Goal: Transaction & Acquisition: Purchase product/service

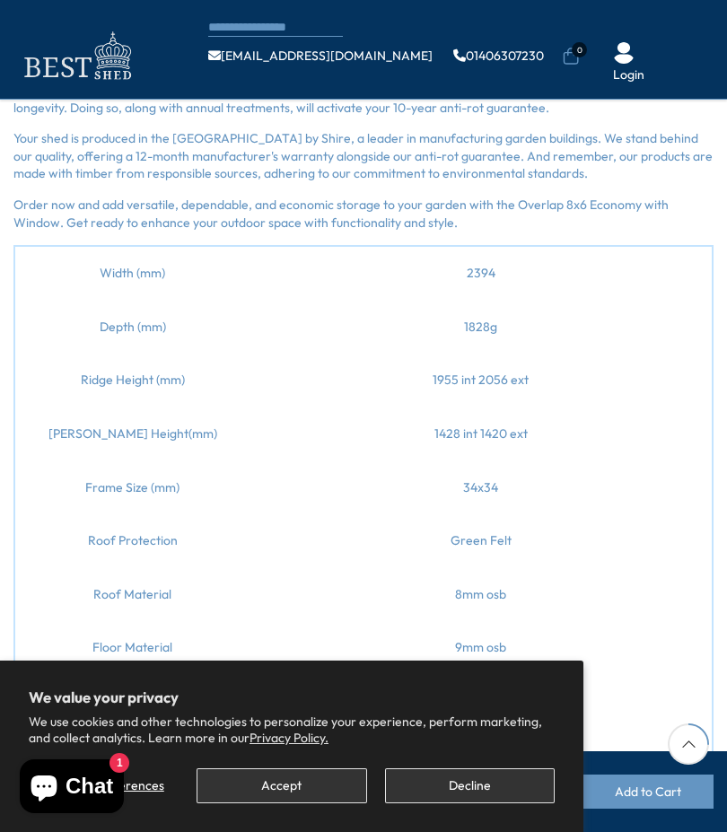
scroll to position [848, 0]
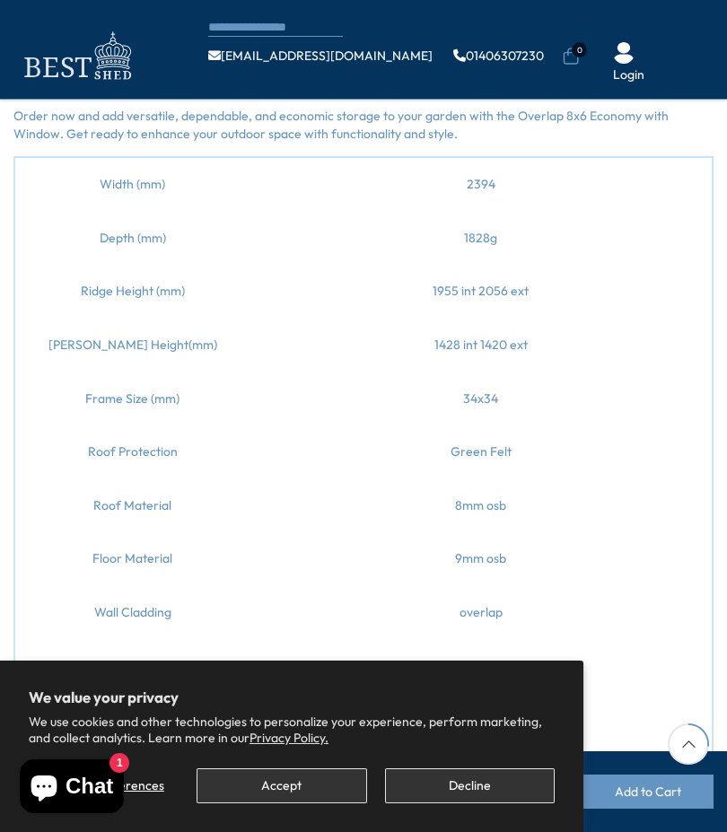
click at [272, 233] on td "1828g" at bounding box center [481, 239] width 463 height 54
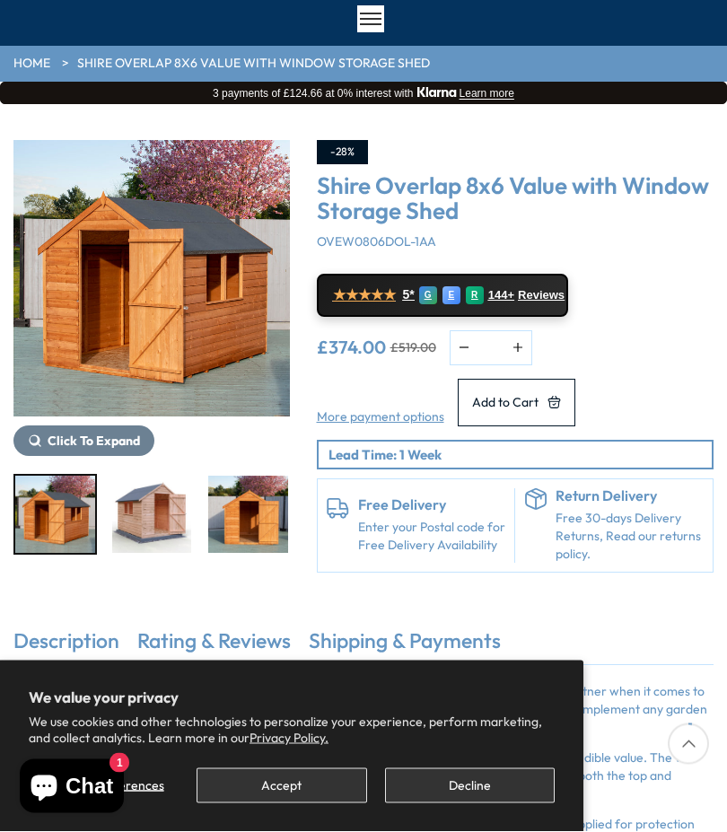
scroll to position [108, 0]
click at [162, 281] on img "1 / 12" at bounding box center [151, 278] width 277 height 277
click at [562, 288] on span "Reviews" at bounding box center [541, 295] width 47 height 14
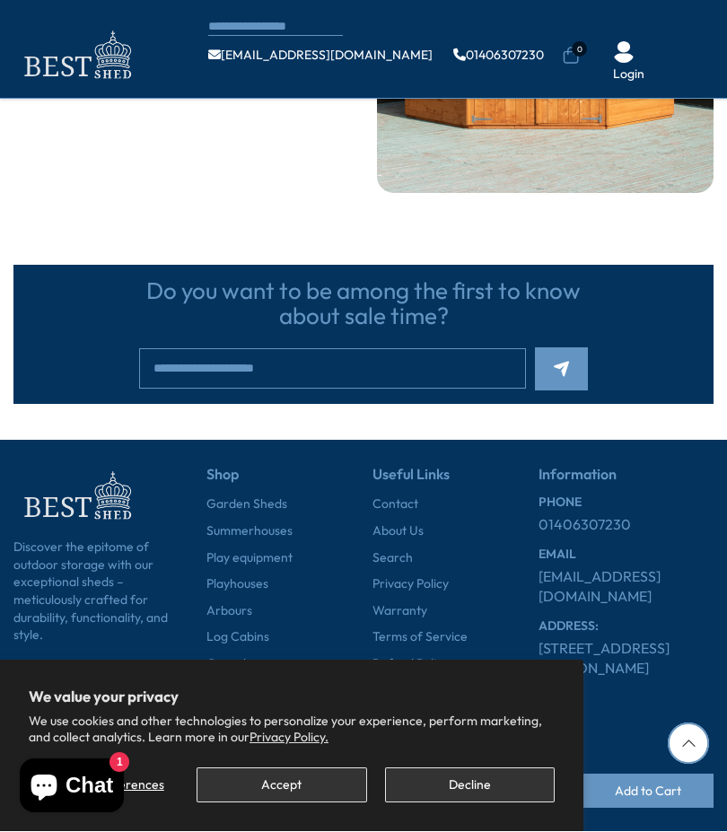
scroll to position [108, 0]
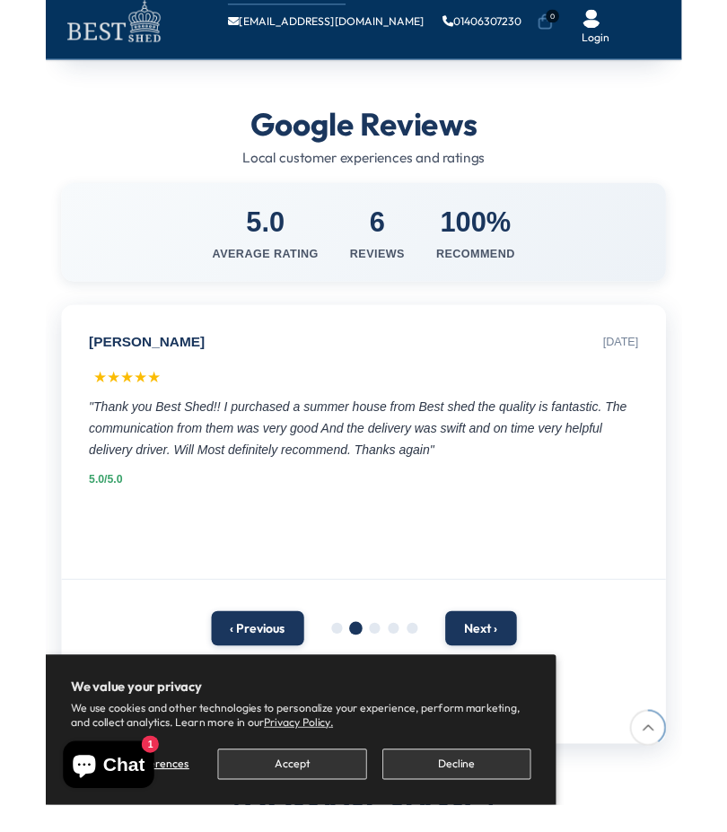
scroll to position [781, 0]
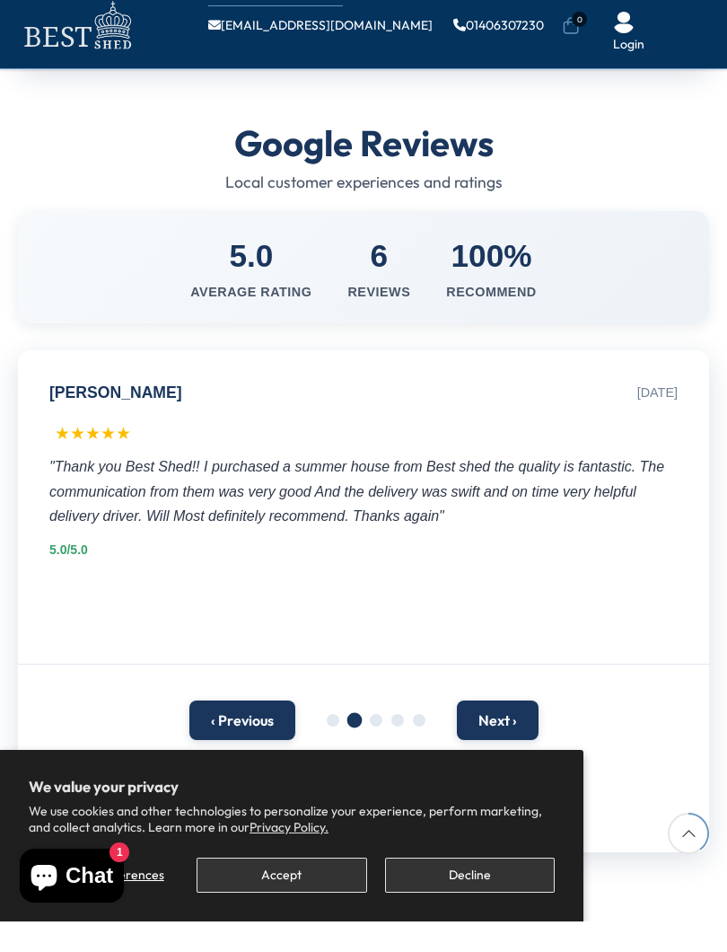
click at [389, 264] on div "6" at bounding box center [378, 286] width 63 height 44
click at [375, 264] on div "6" at bounding box center [378, 286] width 63 height 44
click at [392, 49] on link "[EMAIL_ADDRESS][DOMAIN_NAME]" at bounding box center [320, 55] width 224 height 13
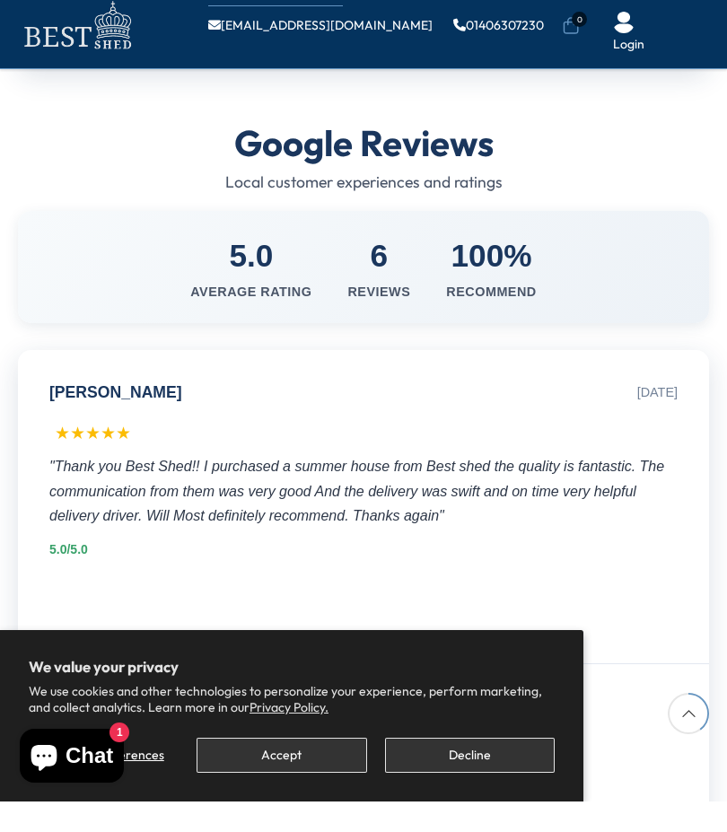
scroll to position [900, 0]
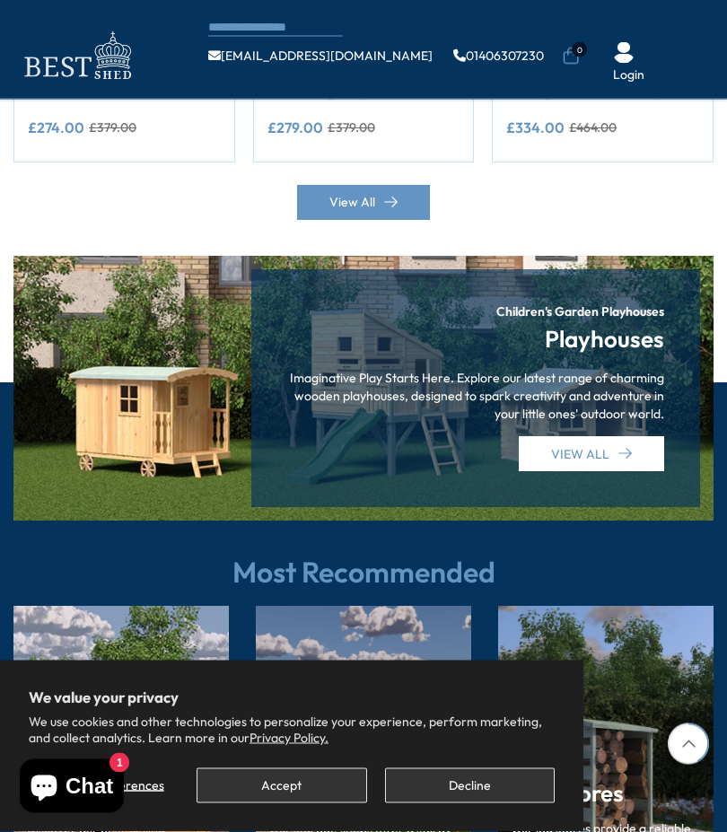
scroll to position [1799, 0]
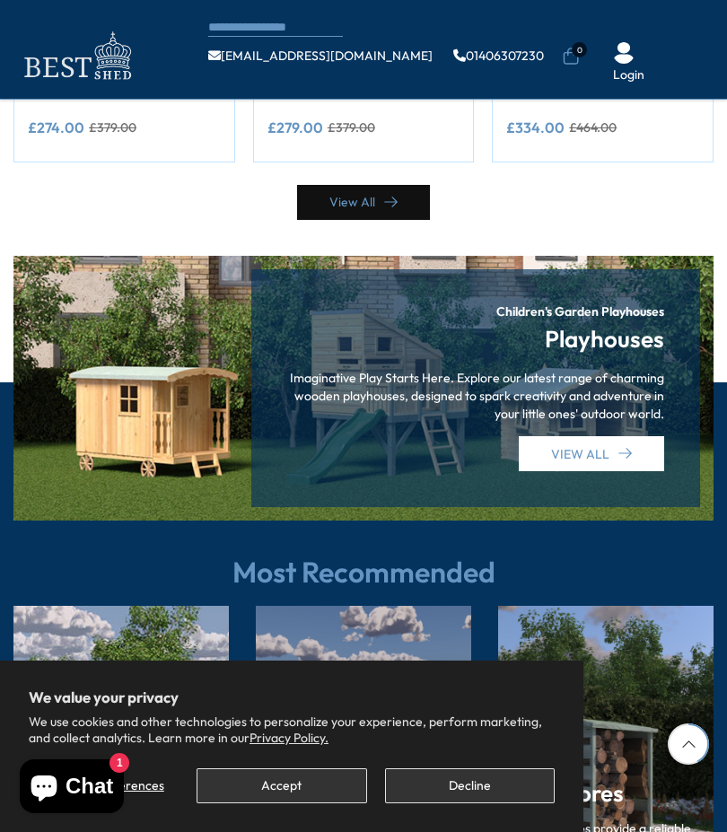
click at [372, 185] on link "View All" at bounding box center [363, 202] width 133 height 35
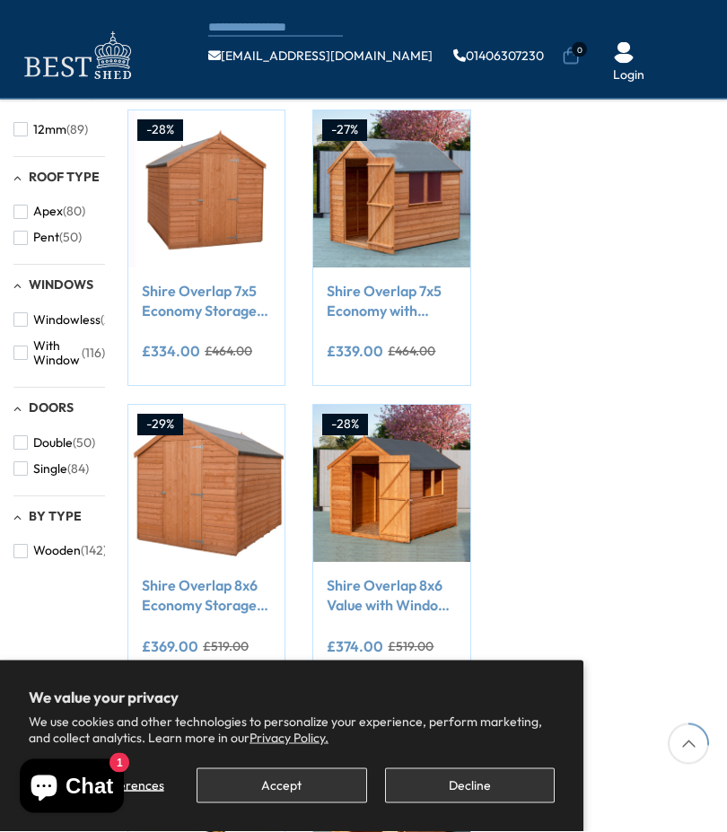
scroll to position [509, 0]
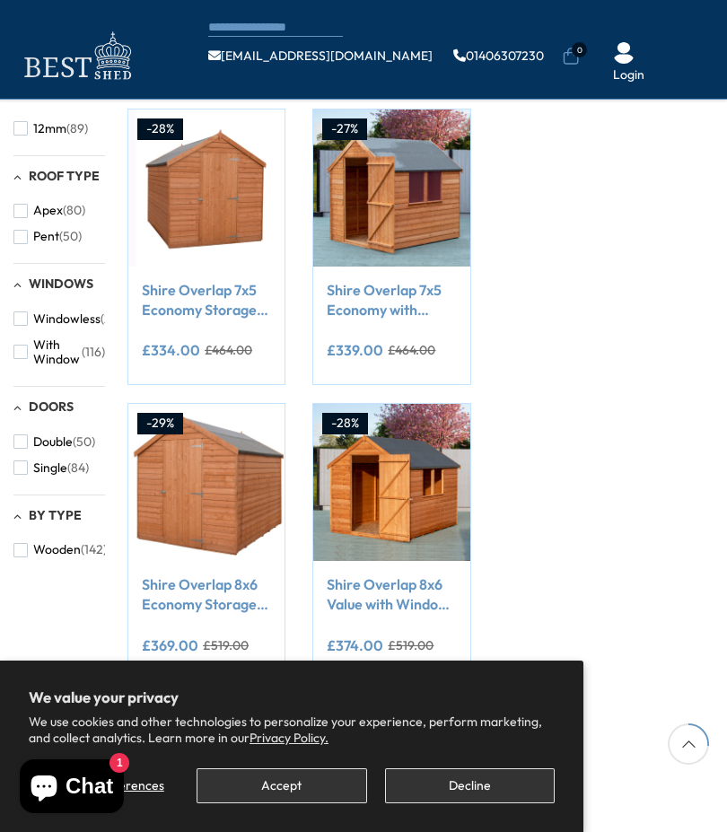
click at [412, 589] on link "Shire Overlap 8x6 Value with Window Storage Shed" at bounding box center [391, 595] width 129 height 40
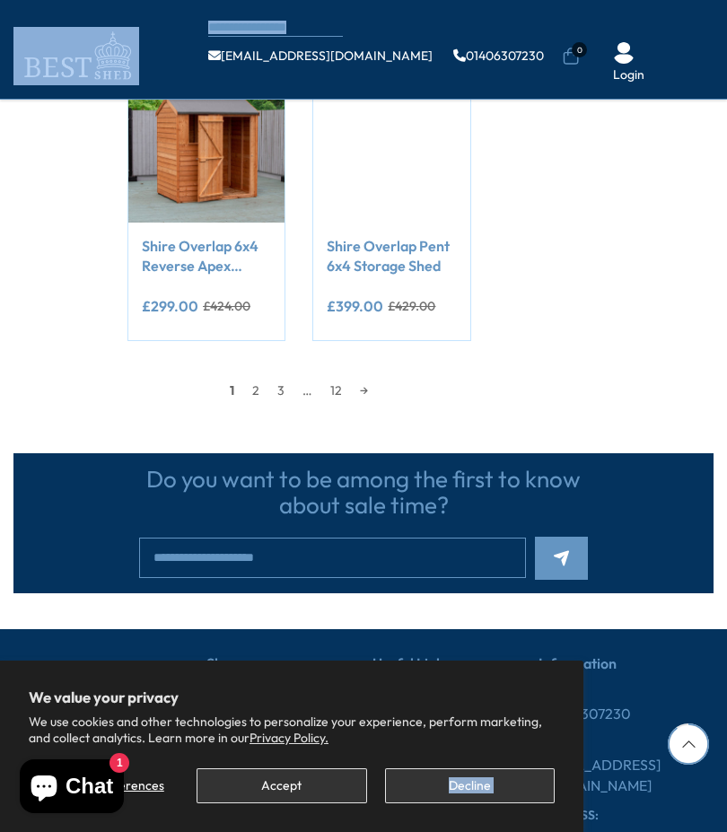
scroll to position [1733, 0]
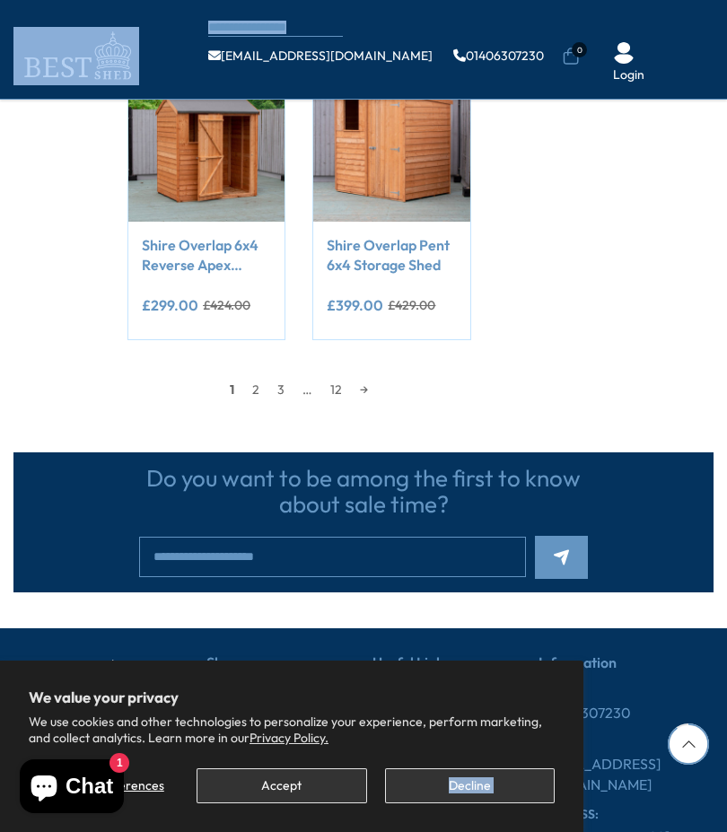
click at [268, 376] on link "3" at bounding box center [280, 389] width 25 height 27
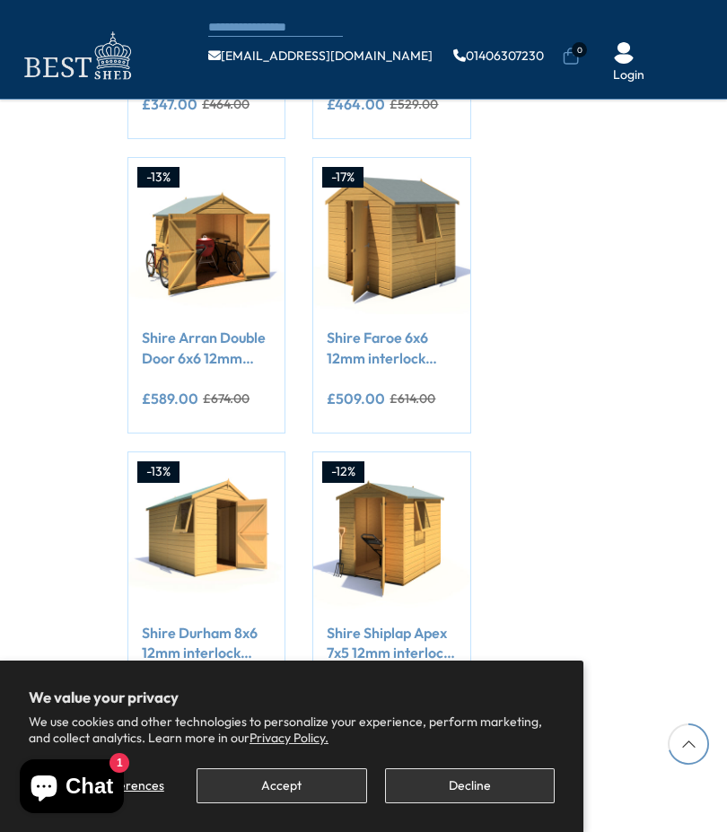
scroll to position [1346, 0]
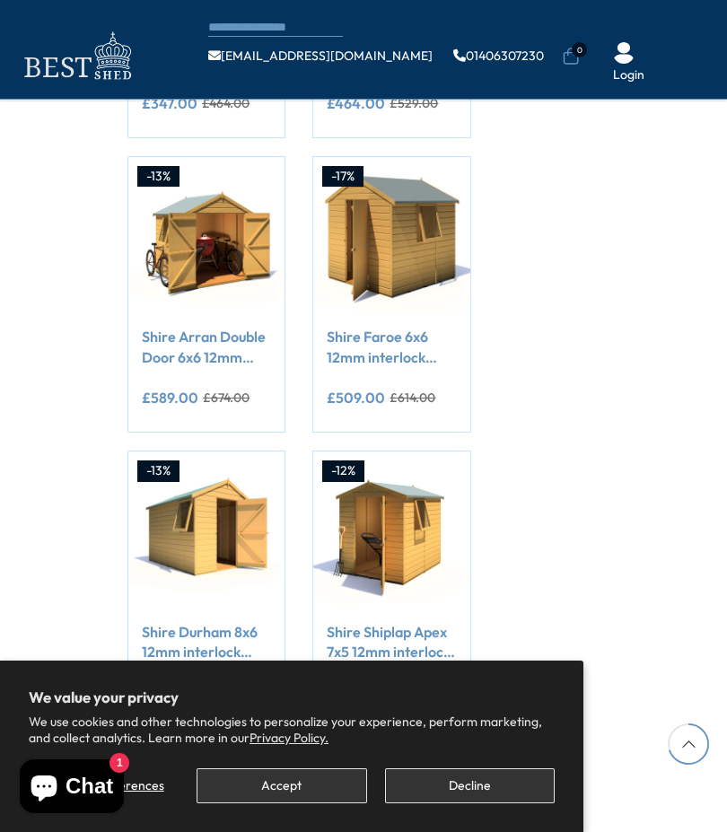
click at [577, 61] on icon at bounding box center [571, 57] width 18 height 18
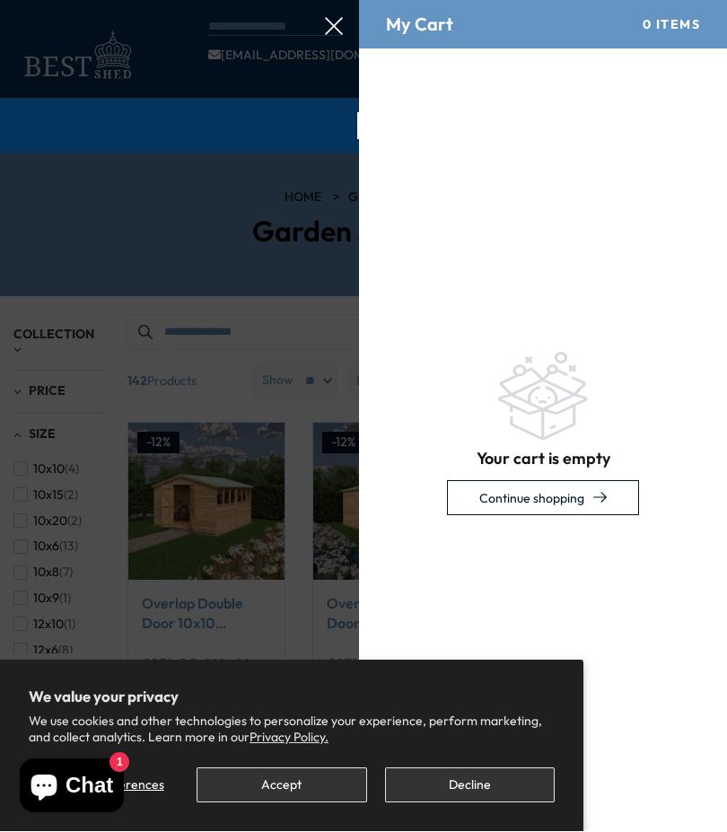
click at [346, 825] on section "We value your privacy We use cookies and other technologies to personalize your…" at bounding box center [292, 746] width 584 height 171
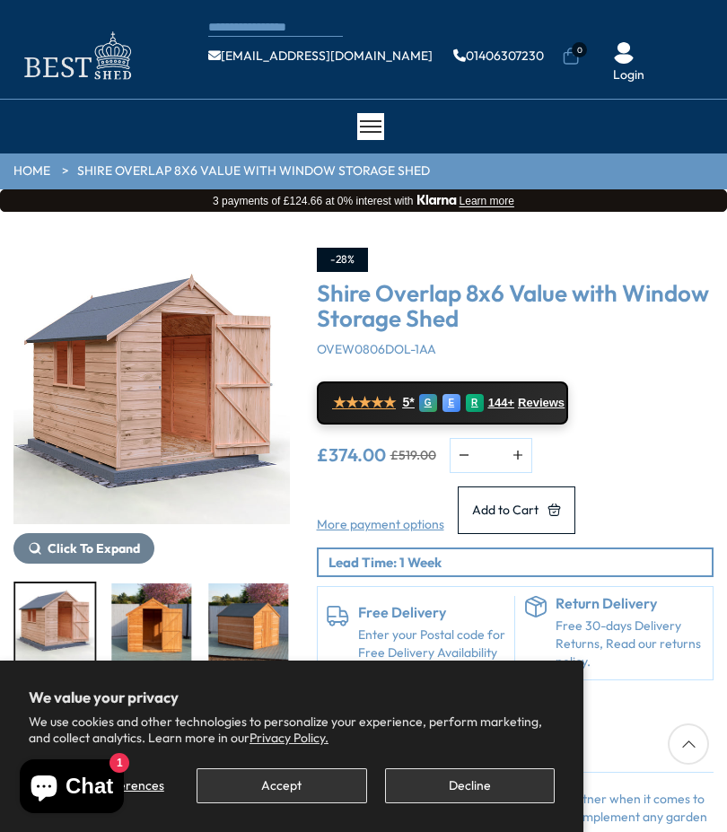
click at [162, 610] on img "3 / 12" at bounding box center [152, 622] width 80 height 77
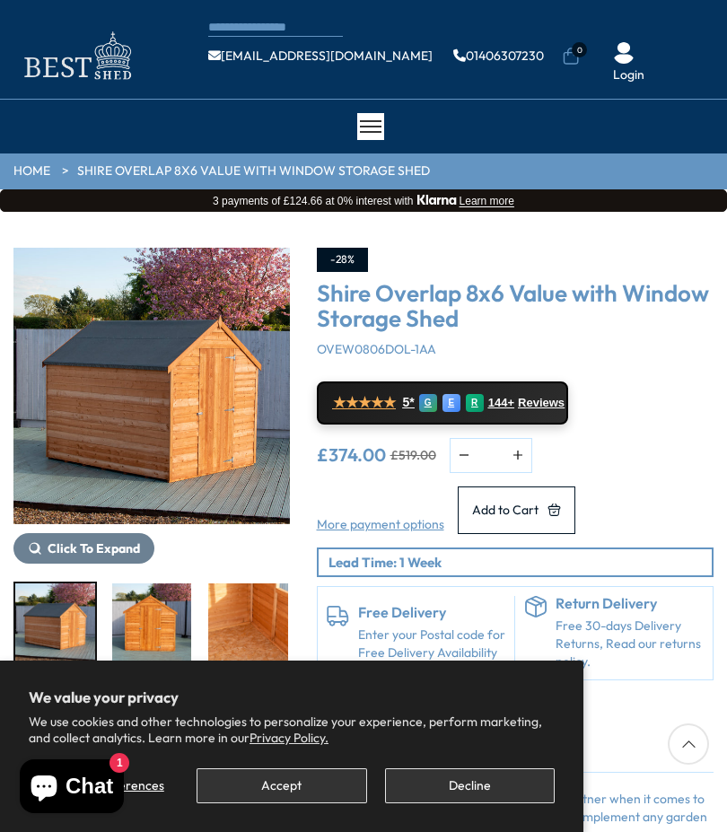
click at [256, 606] on img "6 / 12" at bounding box center [248, 622] width 80 height 77
